Goal: Communication & Community: Answer question/provide support

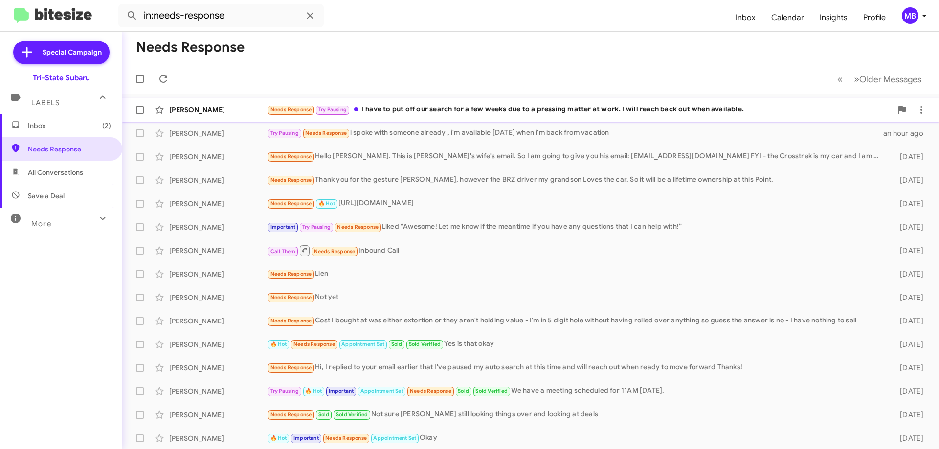
click at [536, 112] on div "Needs Response Try Pausing I have to put off our search for a few weeks due to …" at bounding box center [579, 109] width 625 height 11
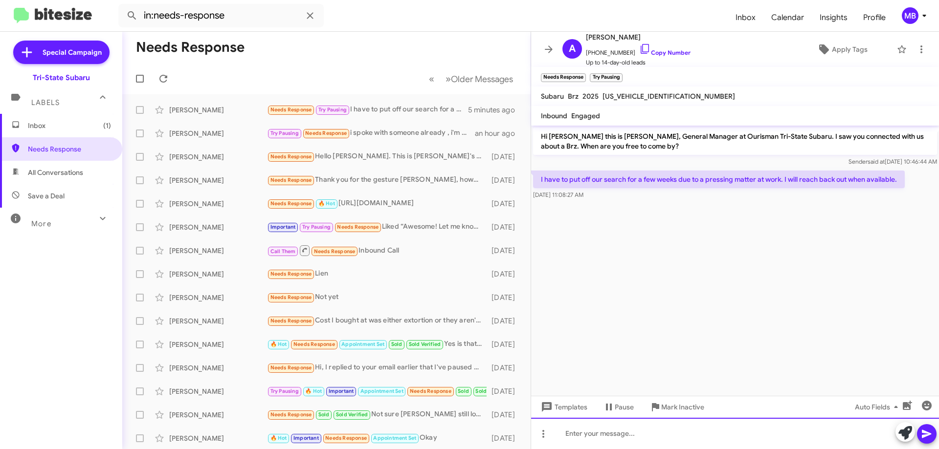
click at [777, 428] on div at bounding box center [735, 433] width 408 height 31
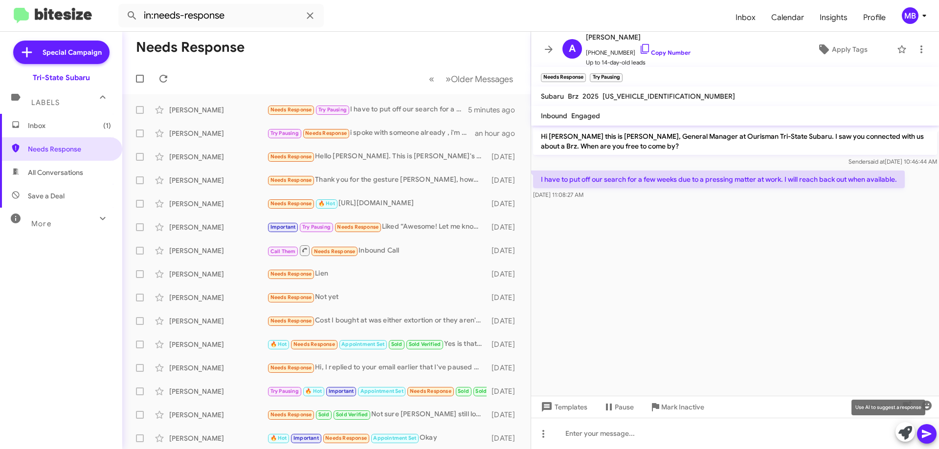
click at [909, 436] on icon at bounding box center [905, 433] width 14 height 14
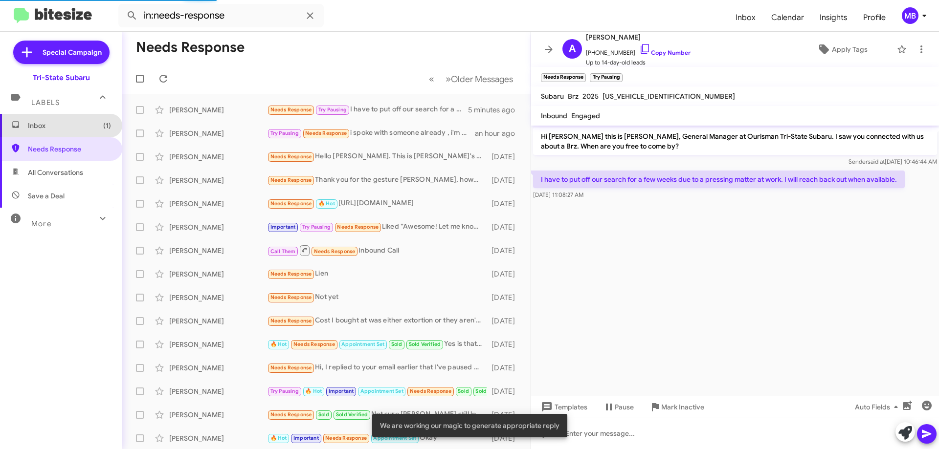
click at [93, 132] on span "Inbox (1)" at bounding box center [61, 125] width 122 height 23
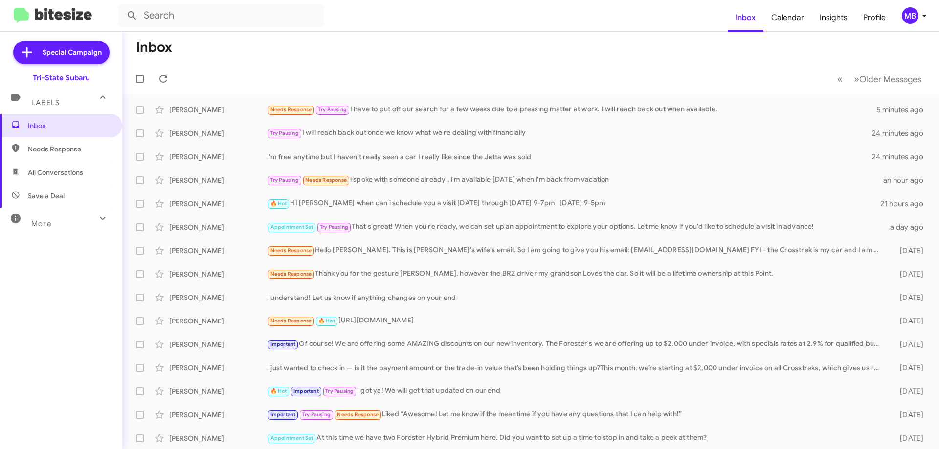
click at [77, 148] on span "Needs Response" at bounding box center [69, 149] width 83 height 10
type input "in:needs-response"
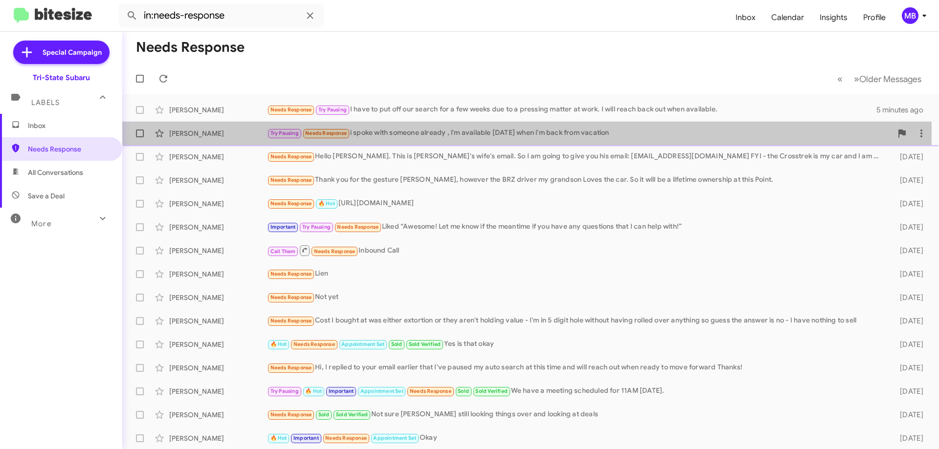
click at [419, 132] on div "Try Pausing Needs Response i spoke with someone already , i'm available [DATE] …" at bounding box center [579, 133] width 625 height 11
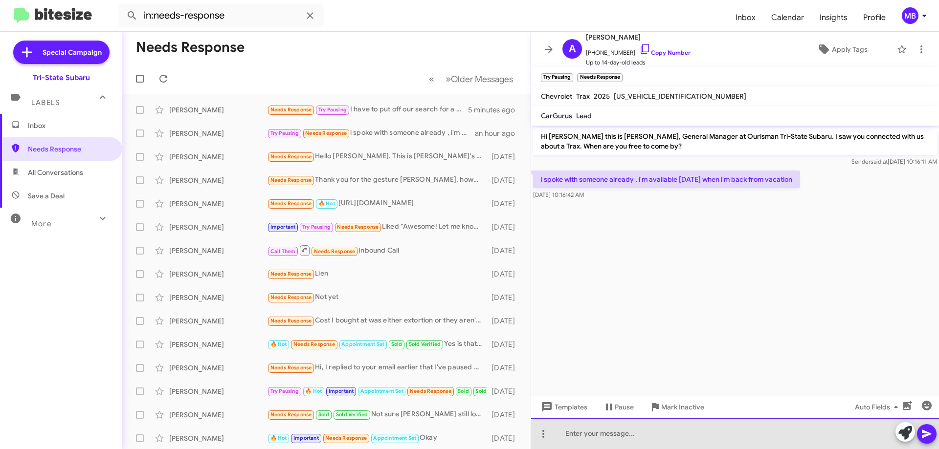
click at [759, 435] on div at bounding box center [735, 433] width 408 height 31
drag, startPoint x: 870, startPoint y: 432, endPoint x: 907, endPoint y: 432, distance: 37.2
click at [875, 432] on div at bounding box center [735, 433] width 408 height 31
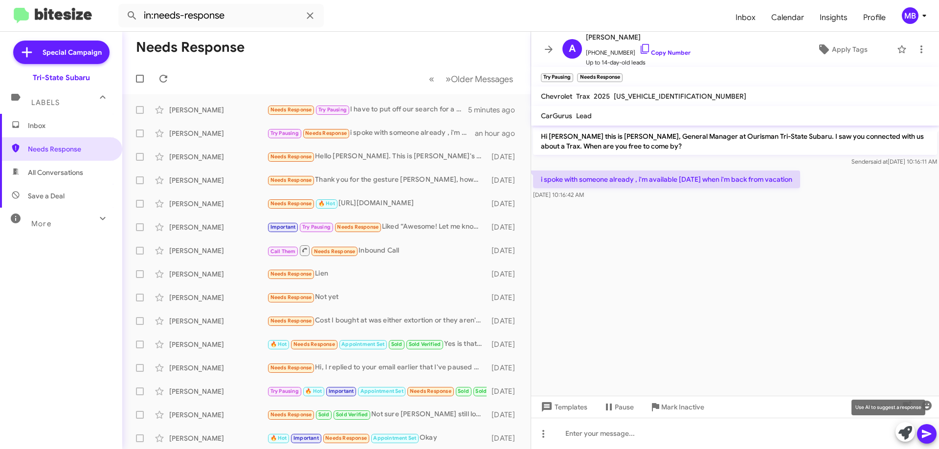
click at [907, 431] on icon at bounding box center [905, 433] width 14 height 14
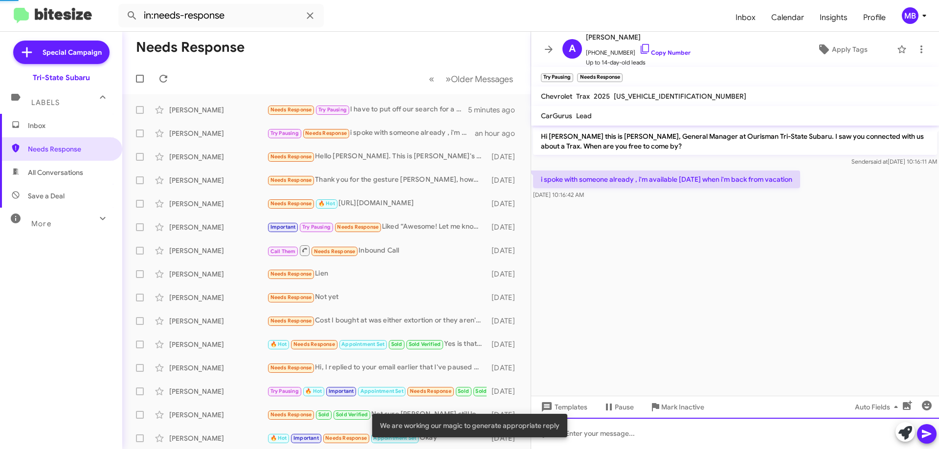
click at [848, 434] on div at bounding box center [735, 433] width 408 height 31
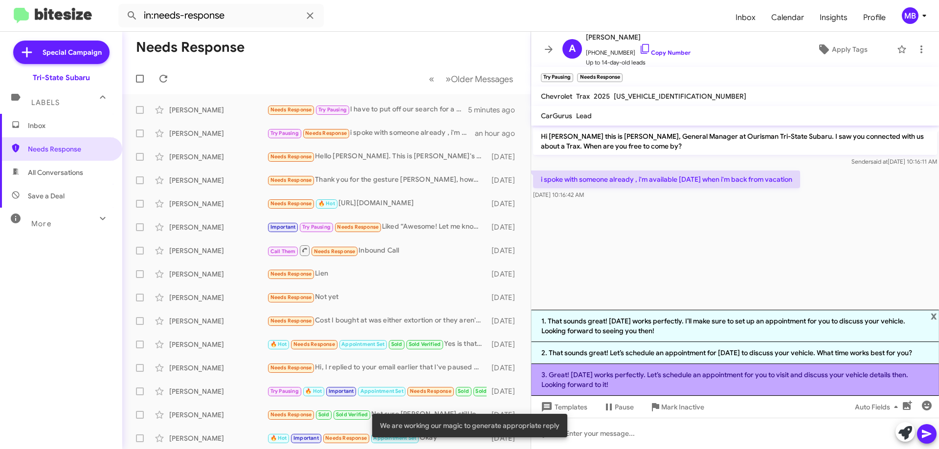
click at [781, 387] on li "3. Great! [DATE] works perfectly. Let’s schedule an appointment for you to visi…" at bounding box center [735, 380] width 408 height 32
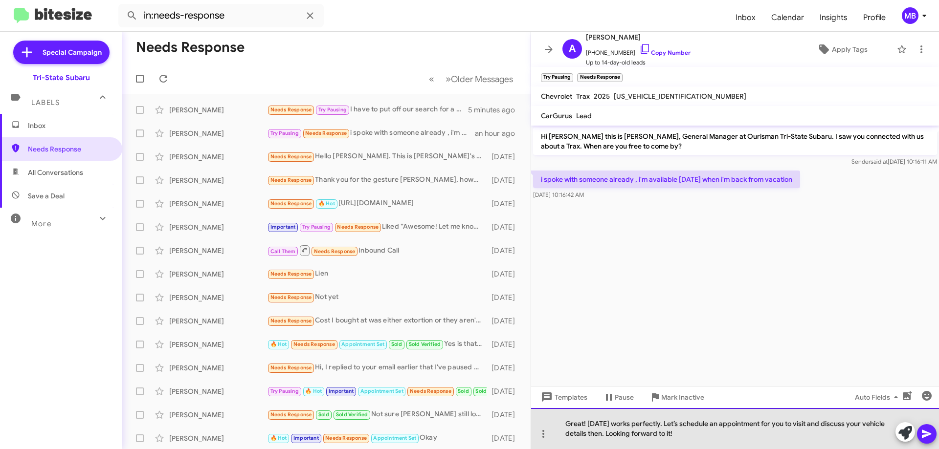
drag, startPoint x: 705, startPoint y: 434, endPoint x: 546, endPoint y: 420, distance: 160.1
click at [546, 420] on div "Great! [DATE] works perfectly. Let’s schedule an appointment for you to visit a…" at bounding box center [735, 428] width 408 height 41
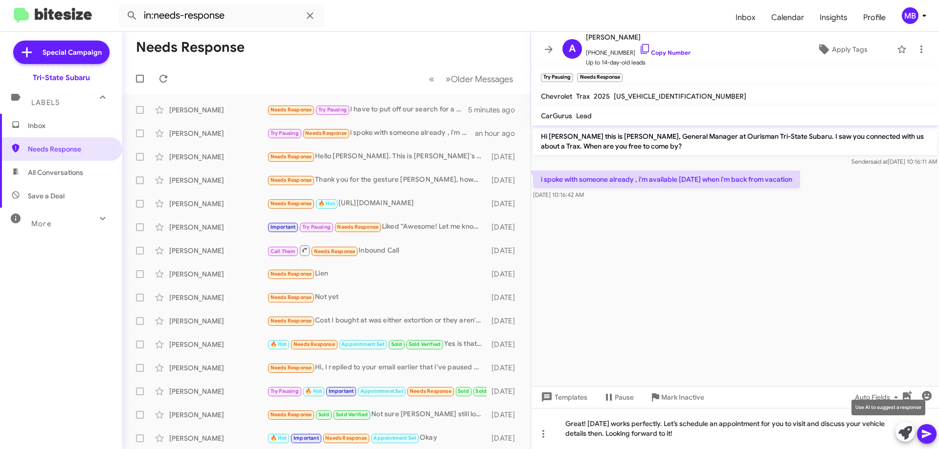
click at [899, 433] on icon at bounding box center [905, 433] width 14 height 14
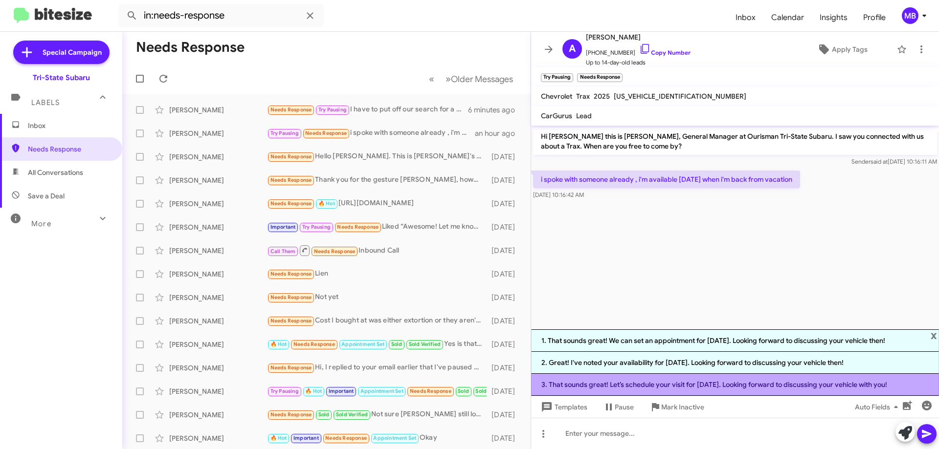
click at [808, 387] on li "3. That sounds great! Let’s schedule your visit for [DATE]. Looking forward to …" at bounding box center [735, 385] width 408 height 22
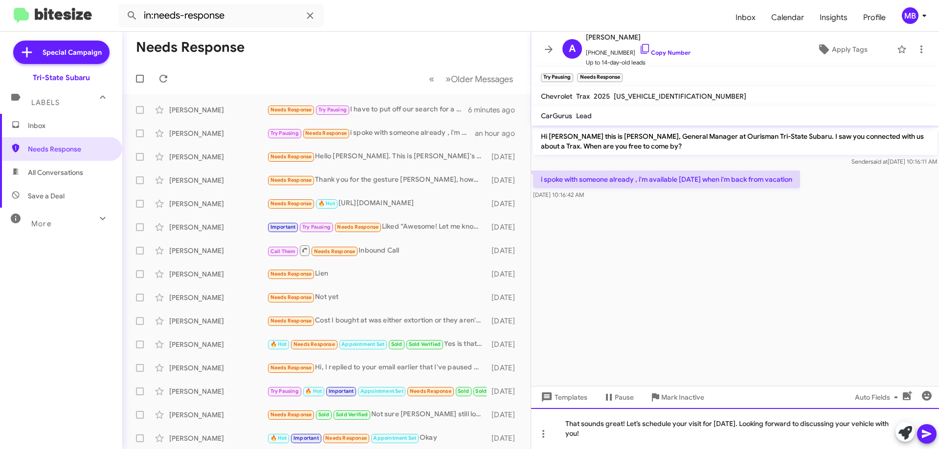
click at [765, 423] on div "That sounds great! Let’s schedule your visit for [DATE]. Looking forward to dis…" at bounding box center [735, 428] width 408 height 41
click at [690, 423] on div "That sounds great! Let’s schedule your visit for [DATE]. Looking forward to dis…" at bounding box center [735, 428] width 408 height 41
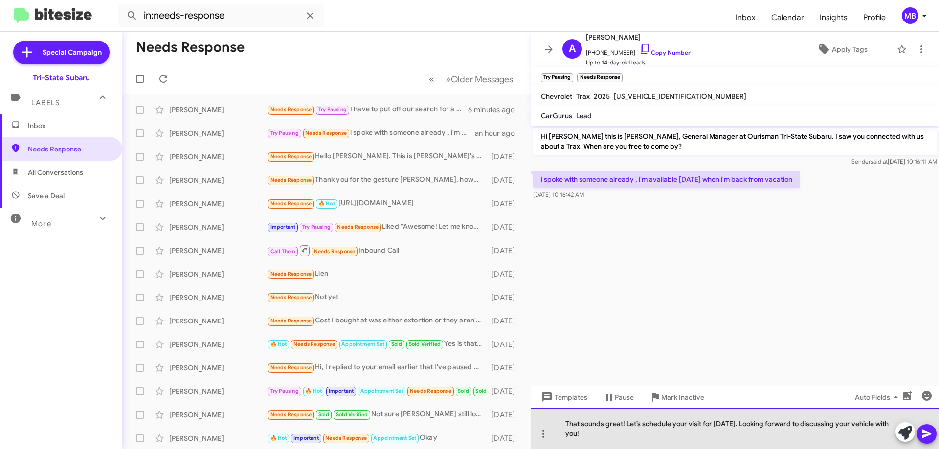
click at [703, 425] on div "That sounds great! Let’s schedule your visit for [DATE]. Looking forward to dis…" at bounding box center [735, 428] width 408 height 41
drag, startPoint x: 739, startPoint y: 422, endPoint x: 720, endPoint y: 423, distance: 19.1
click at [720, 423] on div "That sounds great! Let’s schedule your visit after thefor [DATE]. Looking forwa…" at bounding box center [735, 428] width 408 height 41
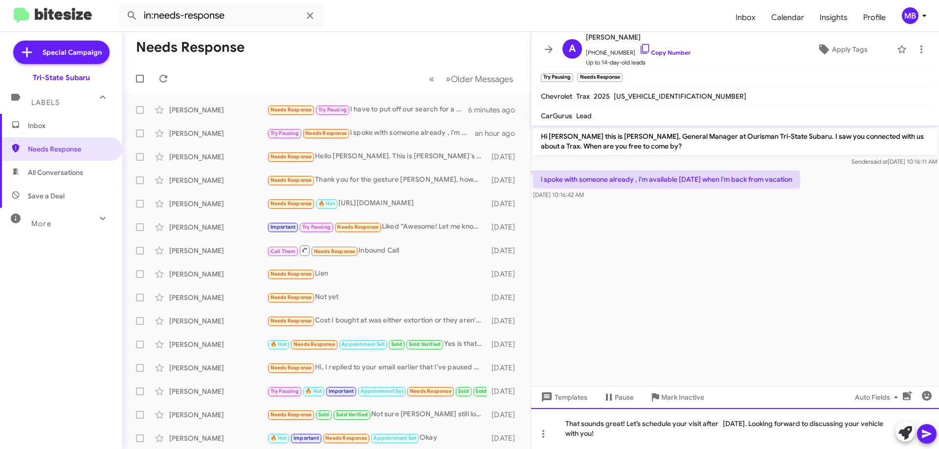
click at [775, 426] on div "That sounds great! Let’s schedule your visit after [DATE]. Looking forward to d…" at bounding box center [735, 428] width 408 height 41
drag, startPoint x: 820, startPoint y: 424, endPoint x: 675, endPoint y: 225, distance: 245.9
click at [675, 225] on cdk-virtual-scroll-viewport "Hi [PERSON_NAME] this is [PERSON_NAME], General Manager at Ourisman Tri-State S…" at bounding box center [735, 256] width 408 height 261
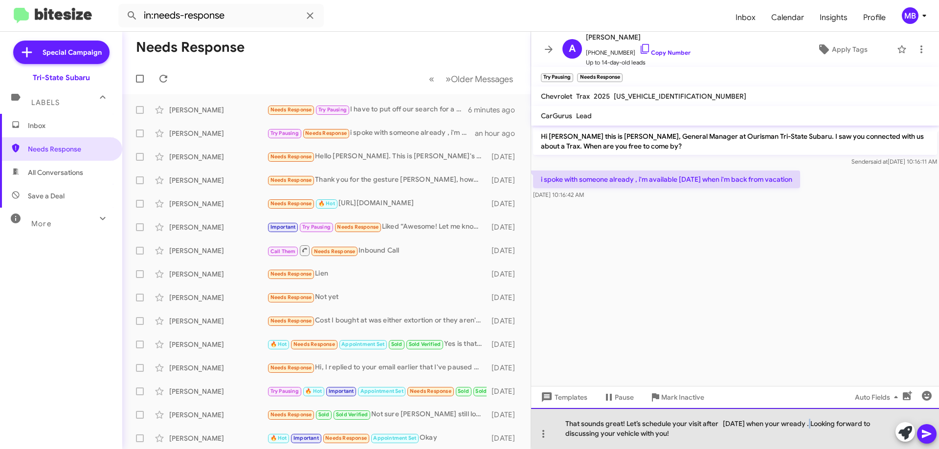
click at [812, 425] on div "That sounds great! Let’s schedule your visit after [DATE] when your wready . Lo…" at bounding box center [735, 428] width 408 height 41
drag, startPoint x: 717, startPoint y: 425, endPoint x: 704, endPoint y: 426, distance: 13.3
click at [704, 426] on div "That sounds great! Let’s schedule your visit after [DATE] when your ready . Loo…" at bounding box center [735, 428] width 408 height 41
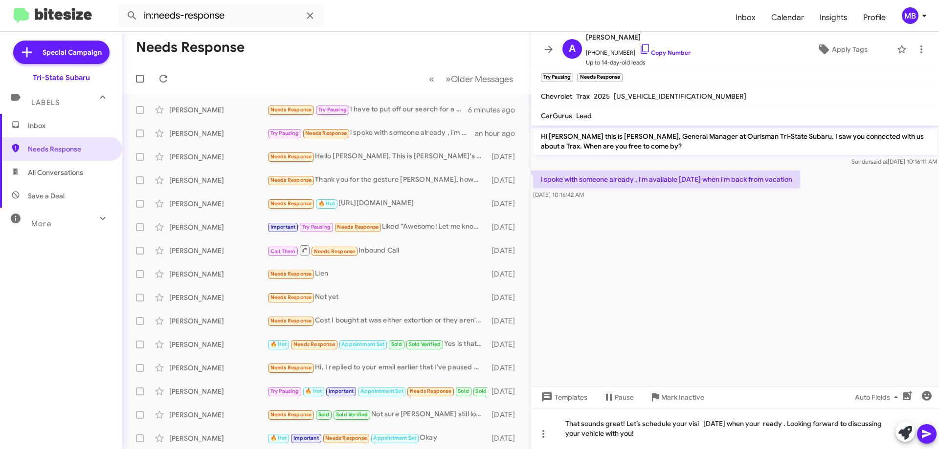
click at [930, 433] on icon at bounding box center [926, 434] width 9 height 8
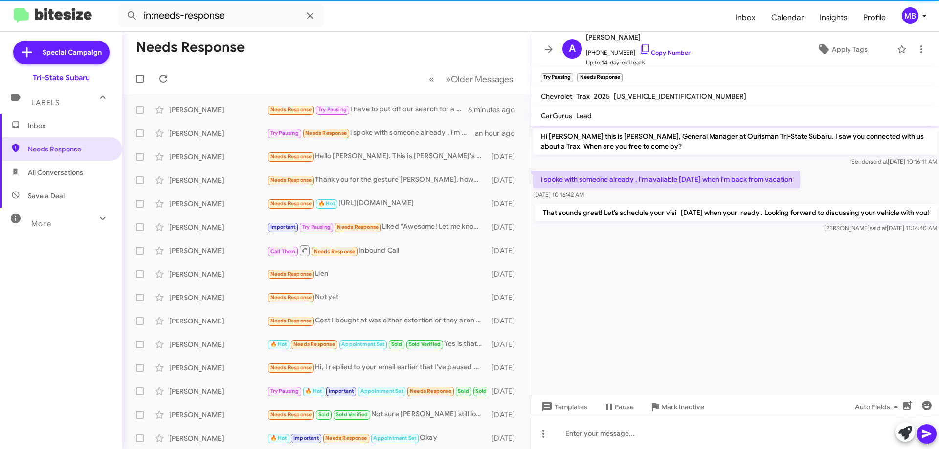
click at [71, 130] on span "Inbox" at bounding box center [69, 126] width 83 height 10
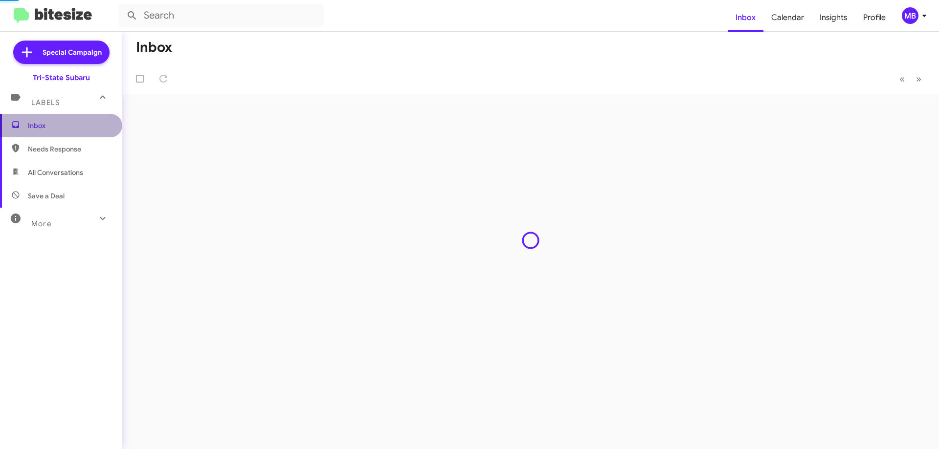
click at [71, 130] on span "Inbox" at bounding box center [69, 126] width 83 height 10
